Goal: Information Seeking & Learning: Learn about a topic

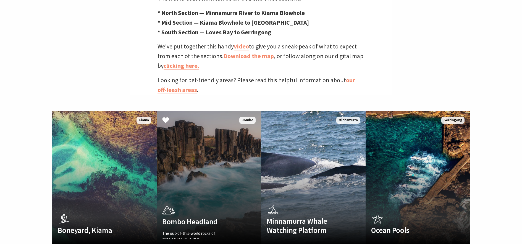
scroll to position [277, 0]
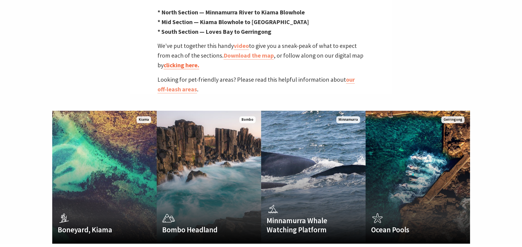
click at [186, 61] on link "clicking here." at bounding box center [182, 65] width 36 height 8
